Goal: Check status: Check status

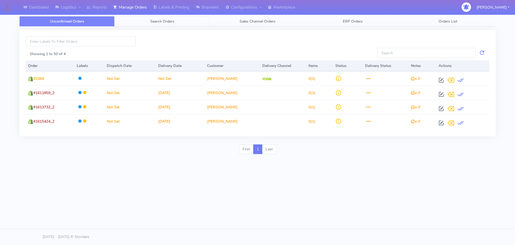
click at [166, 23] on span "Search Orders" at bounding box center [162, 21] width 24 height 5
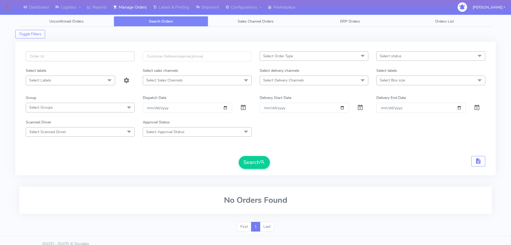
click at [120, 54] on input "text" at bounding box center [80, 56] width 109 height 10
paste input "1615328"
type input "1615328"
click at [245, 106] on span at bounding box center [243, 108] width 6 height 5
click at [264, 163] on span "submit" at bounding box center [262, 161] width 5 height 7
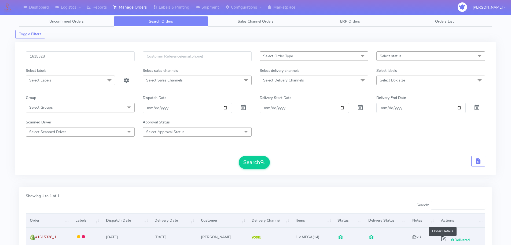
click at [443, 240] on span at bounding box center [444, 239] width 10 height 5
select select "5"
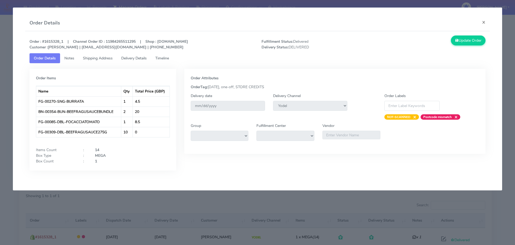
click at [135, 59] on span "Delivery Details" at bounding box center [134, 58] width 26 height 5
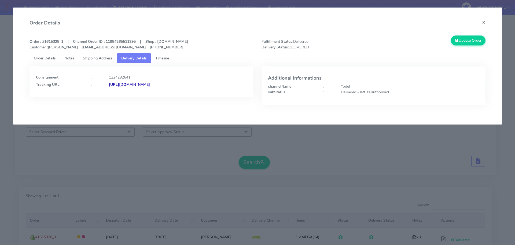
click at [107, 59] on span "Shipping Address" at bounding box center [98, 58] width 30 height 5
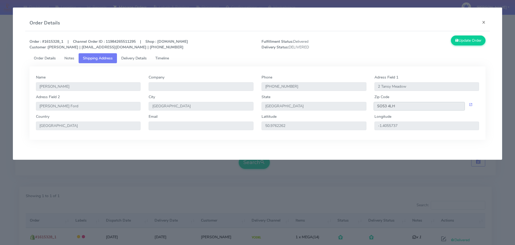
drag, startPoint x: 406, startPoint y: 106, endPoint x: 374, endPoint y: 106, distance: 31.9
click at [374, 106] on input "SO53 4LH" at bounding box center [420, 106] width 92 height 9
click at [142, 59] on span "Delivery Details" at bounding box center [134, 58] width 26 height 5
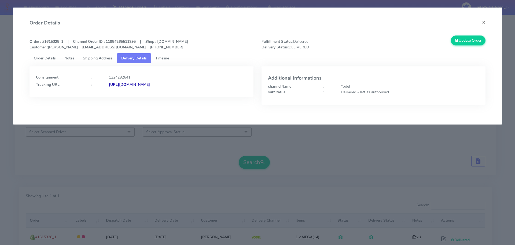
click at [150, 83] on strong "[URL][DOMAIN_NAME]" at bounding box center [129, 84] width 41 height 5
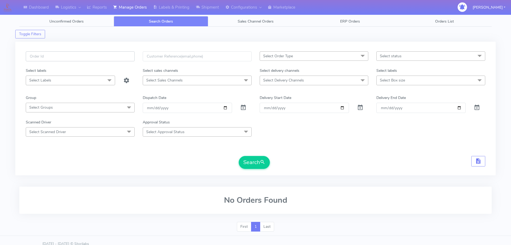
click at [117, 58] on input "text" at bounding box center [80, 56] width 109 height 10
paste input "1615429"
type input "1615429"
click at [243, 107] on span at bounding box center [243, 108] width 6 height 5
click at [250, 160] on button "Search" at bounding box center [254, 162] width 31 height 13
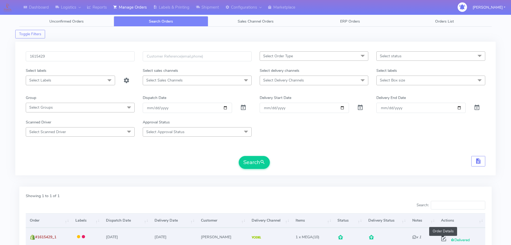
click at [443, 238] on span at bounding box center [444, 239] width 10 height 5
select select "5"
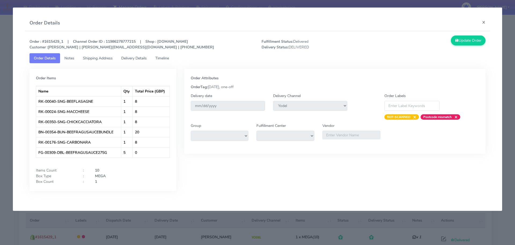
click at [140, 61] on link "Delivery Details" at bounding box center [134, 58] width 34 height 10
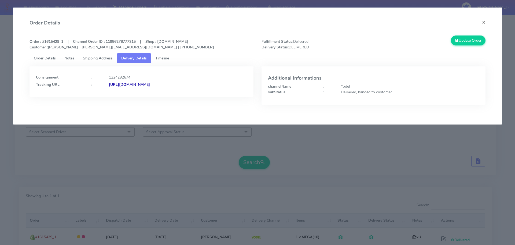
drag, startPoint x: 203, startPoint y: 84, endPoint x: 274, endPoint y: 75, distance: 71.5
click at [274, 75] on div "Consignment : 1224292674 Tracking URL : https://www.yodel.co.uk/tracking/JJD000…" at bounding box center [258, 87] width 465 height 49
drag, startPoint x: 105, startPoint y: 59, endPoint x: 115, endPoint y: 60, distance: 10.8
click at [105, 59] on span "Shipping Address" at bounding box center [98, 58] width 30 height 5
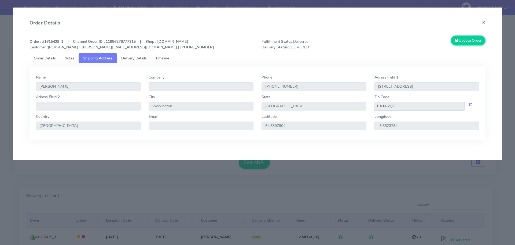
drag, startPoint x: 404, startPoint y: 107, endPoint x: 361, endPoint y: 106, distance: 42.4
click at [361, 106] on div "Adress Field 2 City Workington State England Zip Code CA14 2QG" at bounding box center [258, 104] width 452 height 20
click at [144, 58] on span "Delivery Details" at bounding box center [134, 58] width 26 height 5
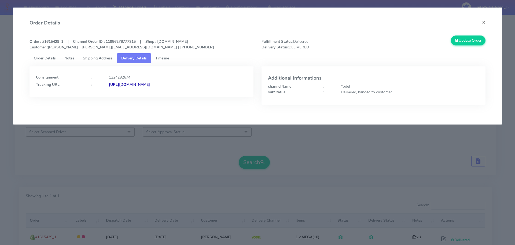
click at [168, 81] on div "Consignment : 1224292674 Tracking URL : https://www.yodel.co.uk/tracking/JJD000…" at bounding box center [141, 80] width 211 height 14
click at [150, 84] on strong "https://www.yodel.co.uk/tracking/JJD0002249960879042" at bounding box center [129, 84] width 41 height 5
